Goal: Find specific page/section: Find specific page/section

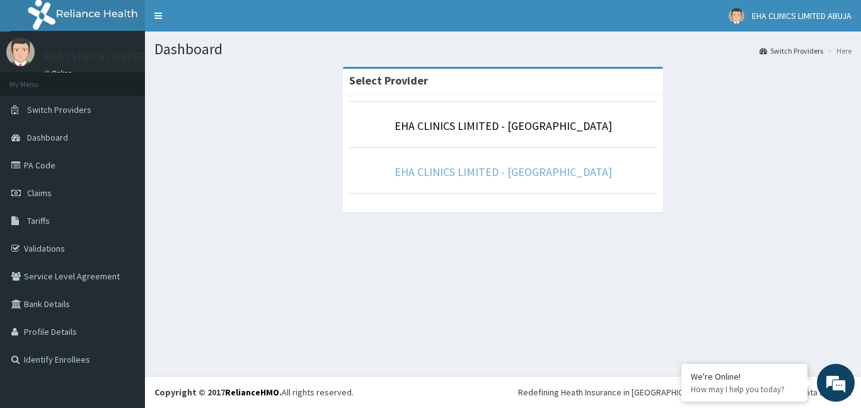
click at [455, 168] on link "EHA CLINICS LIMITED - [GEOGRAPHIC_DATA]" at bounding box center [504, 172] width 218 height 15
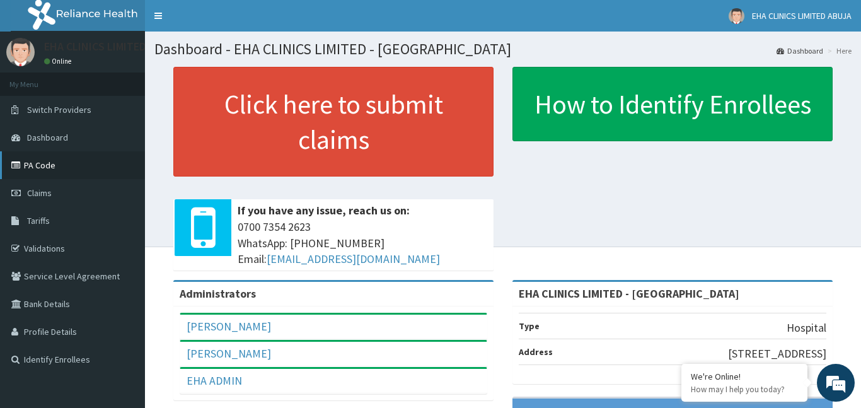
click at [55, 164] on link "PA Code" at bounding box center [72, 165] width 145 height 28
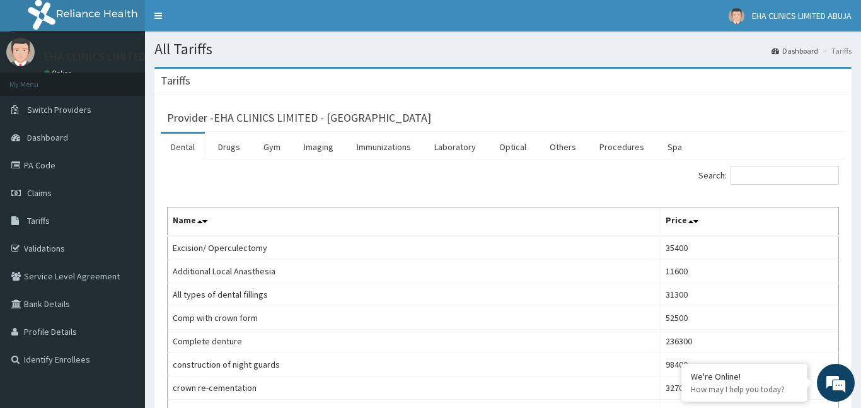
scroll to position [54, 0]
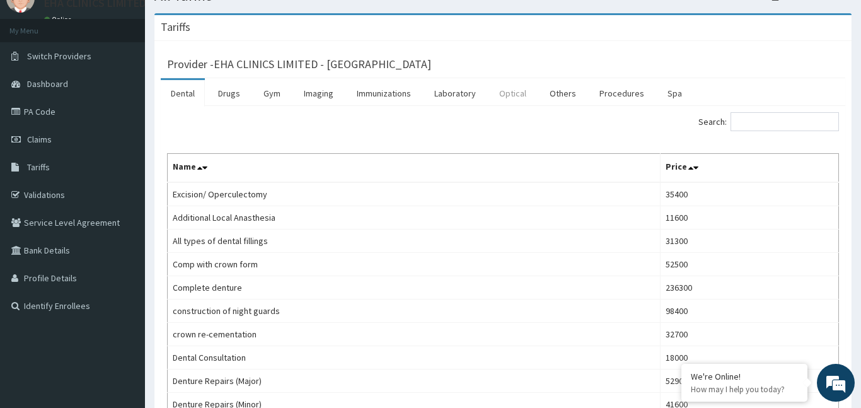
click at [513, 92] on link "Optical" at bounding box center [512, 93] width 47 height 26
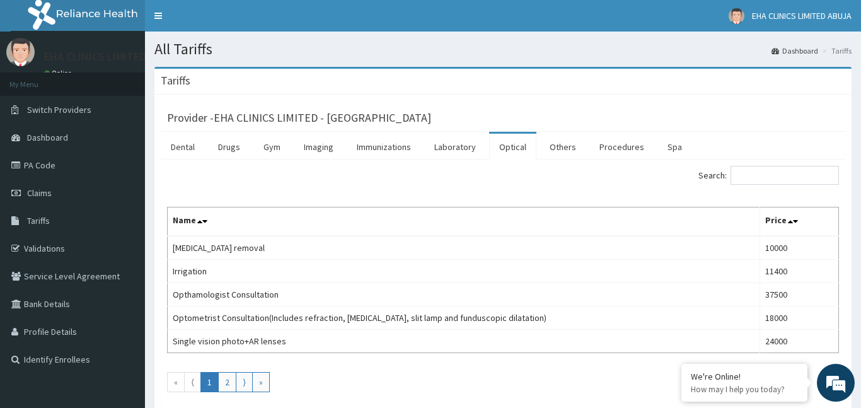
scroll to position [0, 0]
